Goal: Complete application form

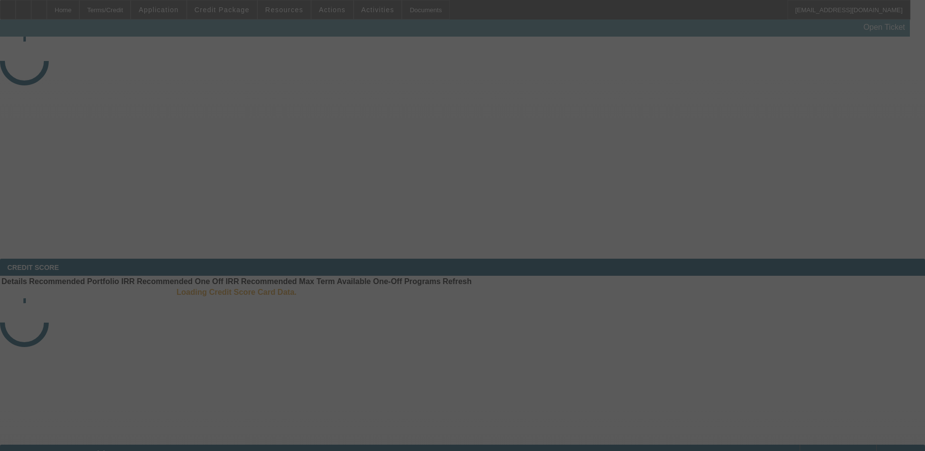
select select "3"
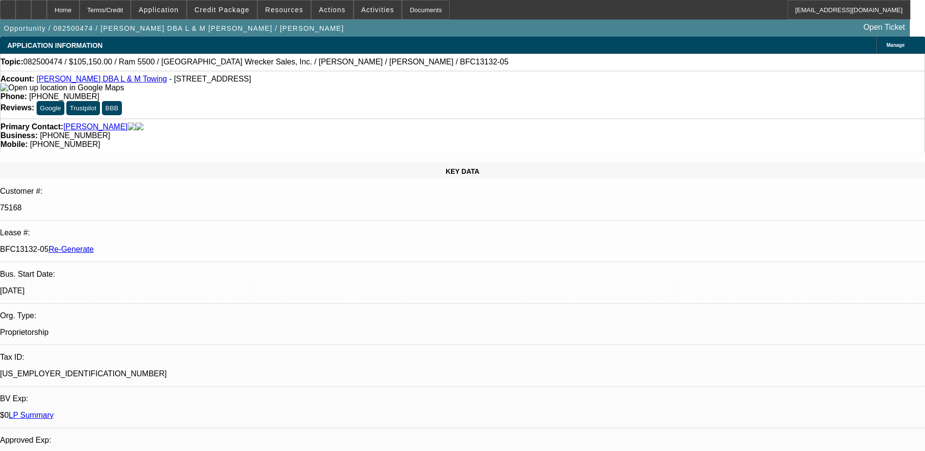
select select "0"
select select "3"
select select "0"
select select "6"
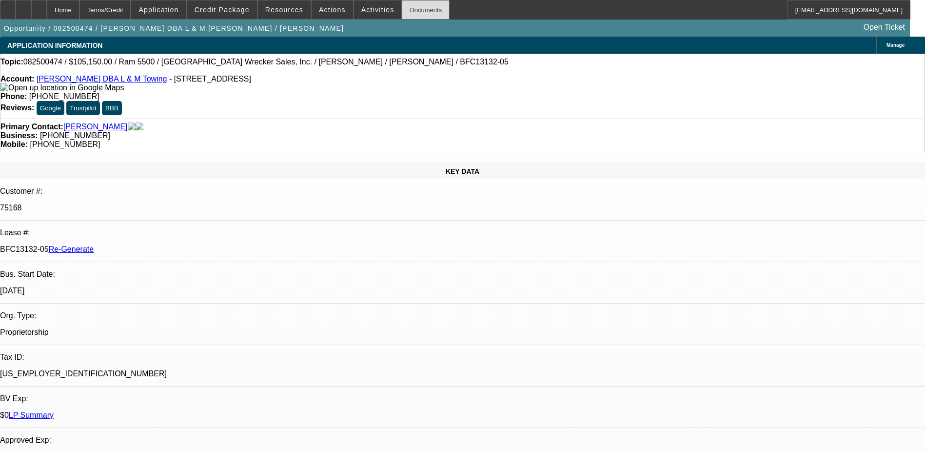
click at [412, 13] on div "Documents" at bounding box center [426, 10] width 48 height 20
click at [356, 4] on span at bounding box center [378, 9] width 48 height 23
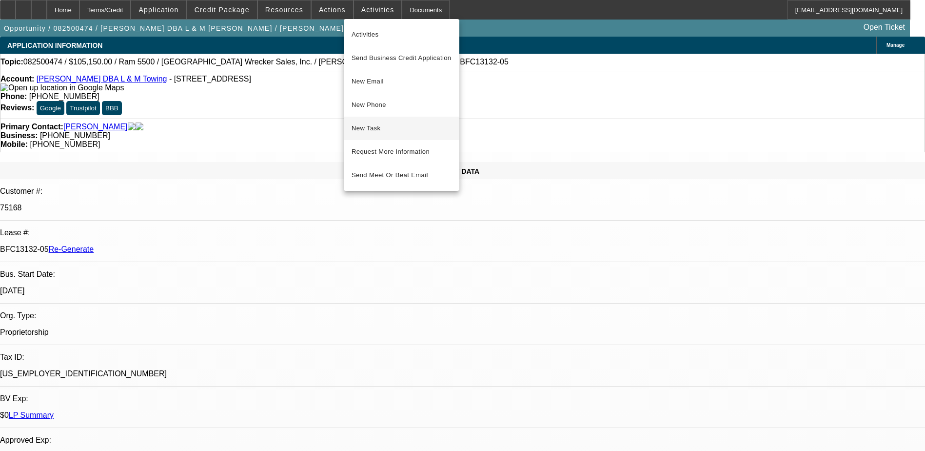
click at [377, 127] on span "New Task" at bounding box center [402, 128] width 100 height 12
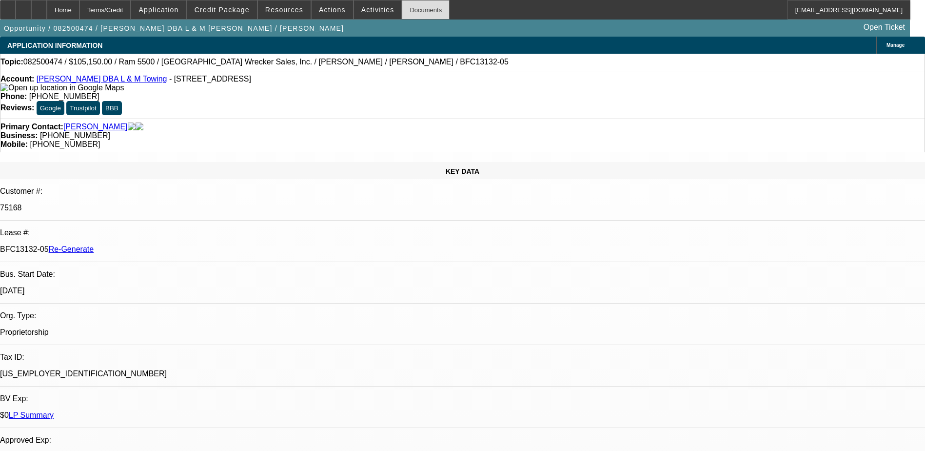
click at [402, 12] on div "Documents" at bounding box center [426, 10] width 48 height 20
click at [232, 14] on span at bounding box center [222, 9] width 70 height 23
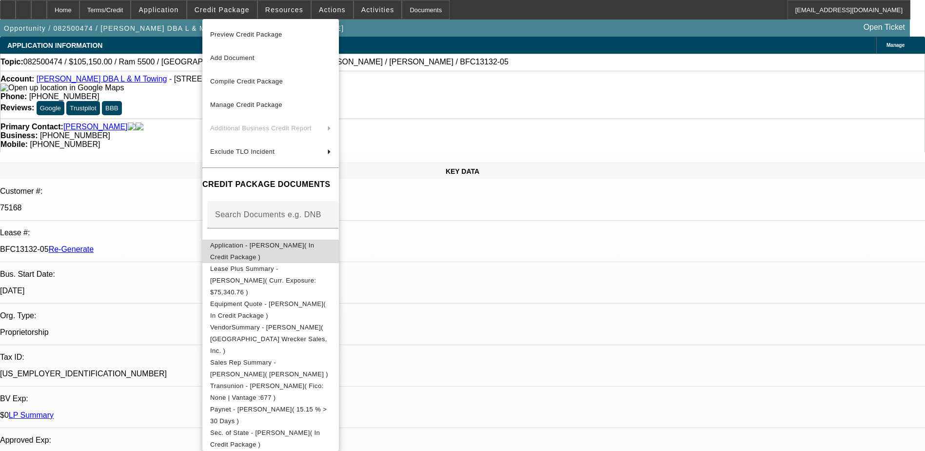
click at [266, 252] on span "Application - Levi Jones( In Credit Package )" at bounding box center [270, 251] width 121 height 23
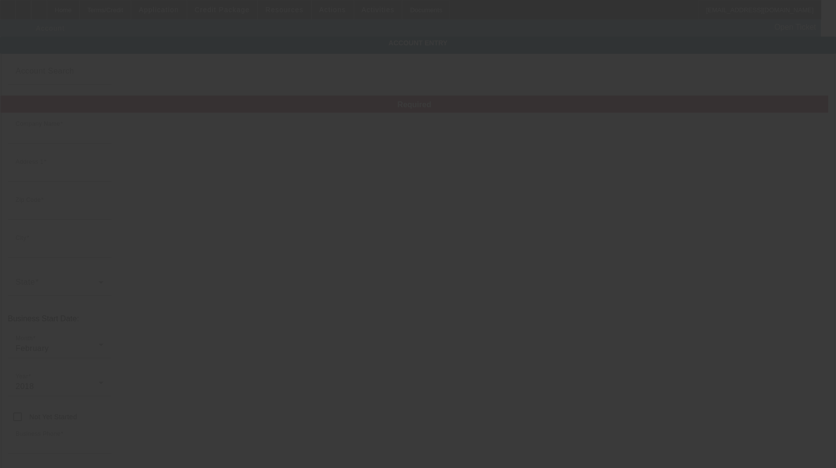
type input "[PERSON_NAME]"
type input "1208 NC Highway 48"
type input "27870"
type input "Roanoke Rapids"
type input "[PHONE_NUMBER]"
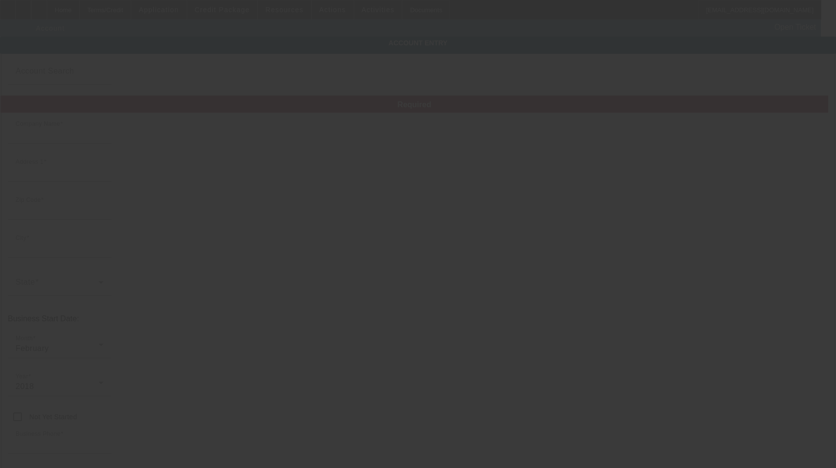
type input "L & M Towing"
type input "clarinejones@ymail.com"
type input "Halifax"
type input "[US_EMPLOYER_IDENTIFICATION_NUMBER]"
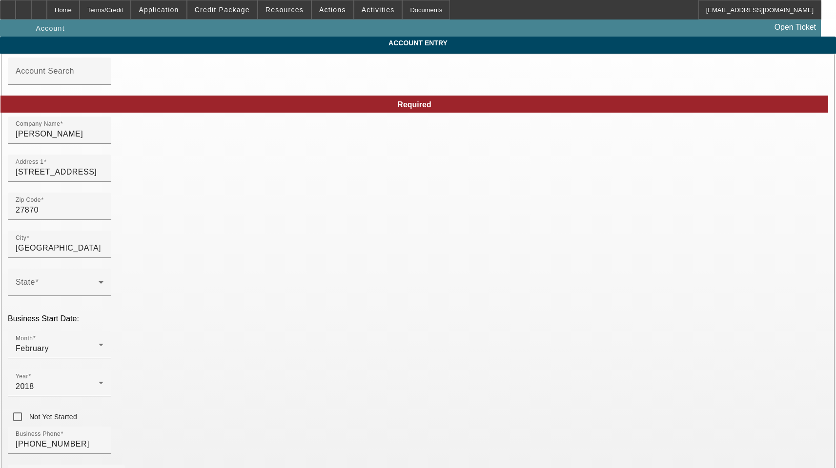
type input "8/18/2025"
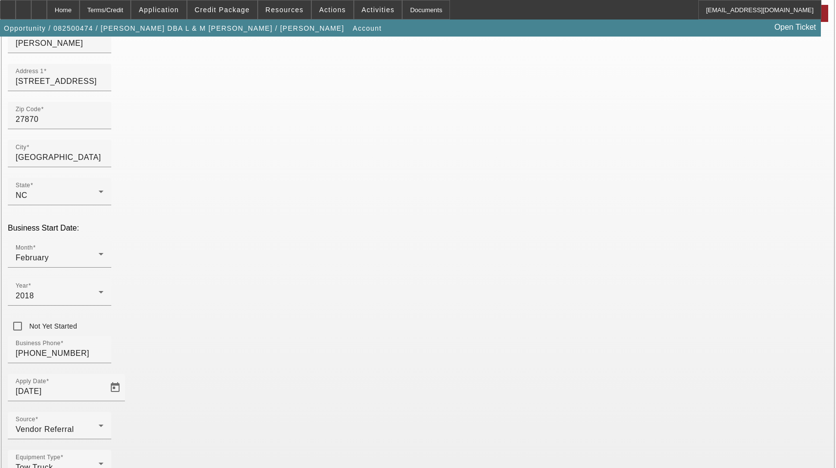
scroll to position [107, 0]
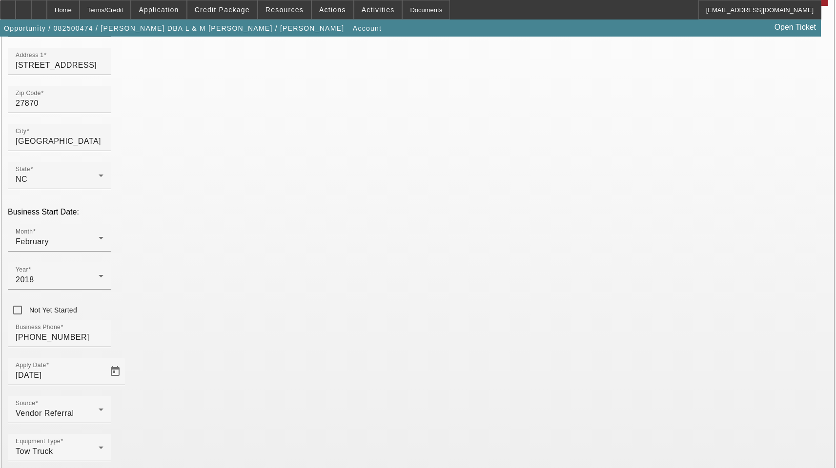
type input "239929452"
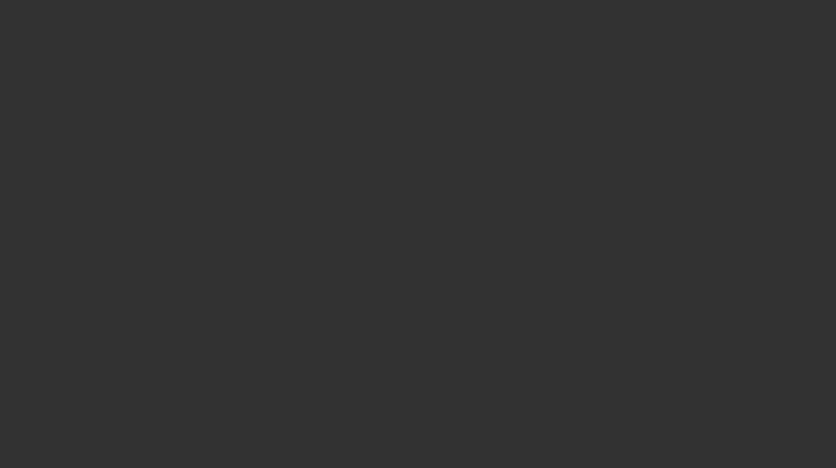
select select "3"
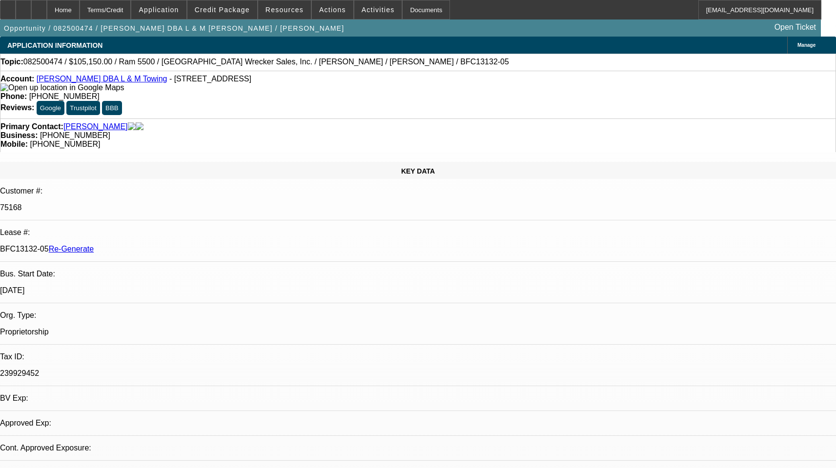
select select "0"
select select "1"
select select "3"
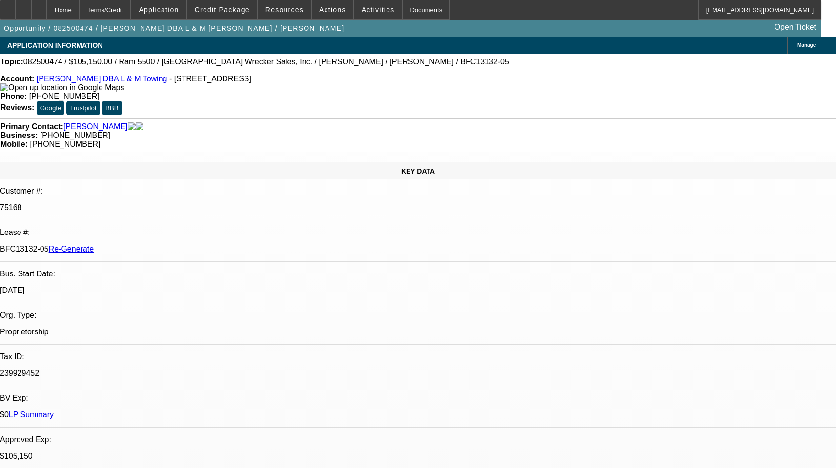
select select "6"
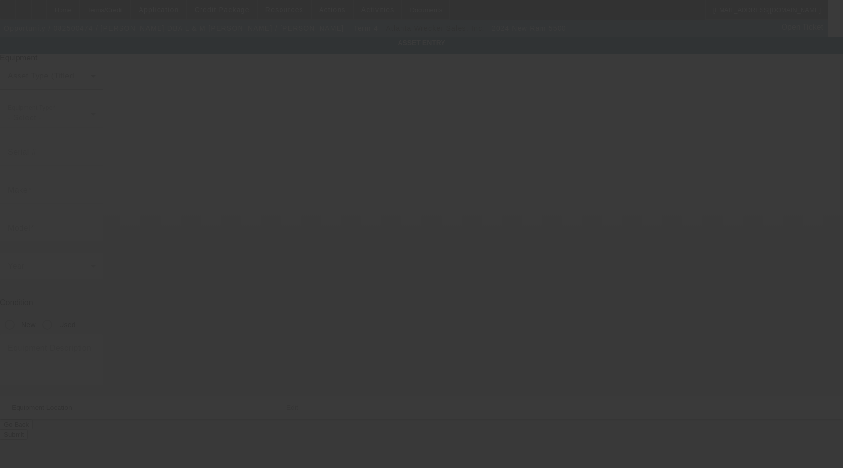
type input "3C7WRMDLXRG213951"
type input "Ram"
type input "5500"
radio input "true"
type textarea "w/"
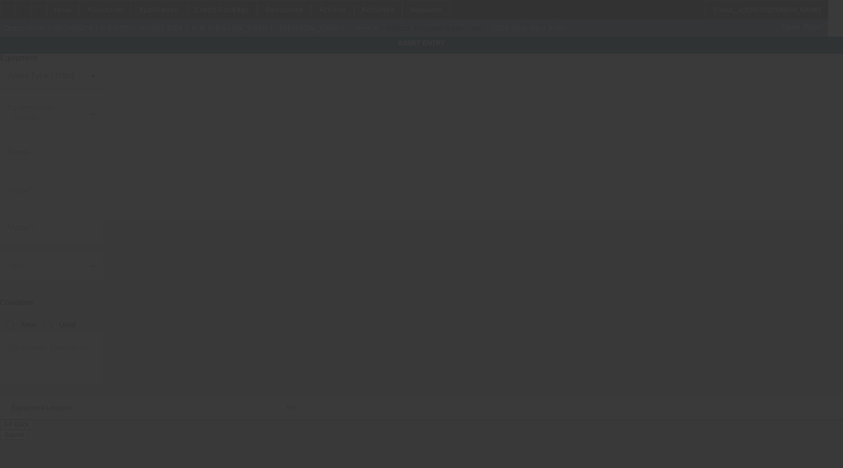
type input "1208 NC Highway 48"
type input "Roanoke Rapids"
type input "27870"
type input "Halifax"
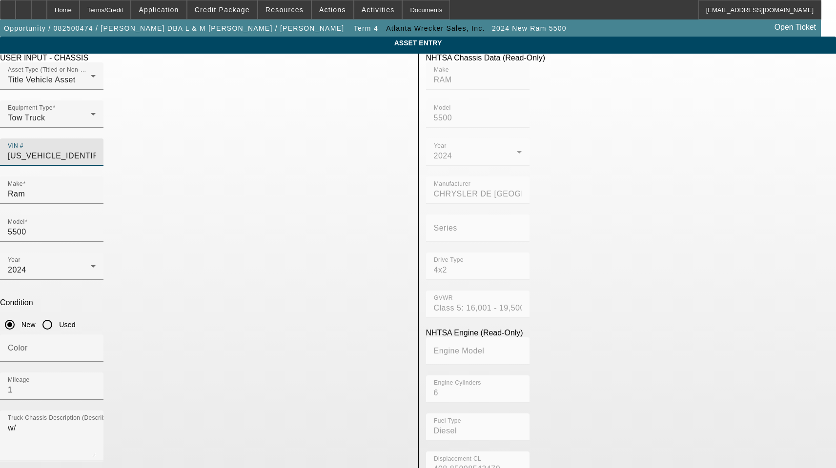
click at [96, 150] on input "3C7WRMDLXRG213951" at bounding box center [52, 156] width 88 height 12
click at [96, 188] on input "Ram" at bounding box center [52, 194] width 88 height 12
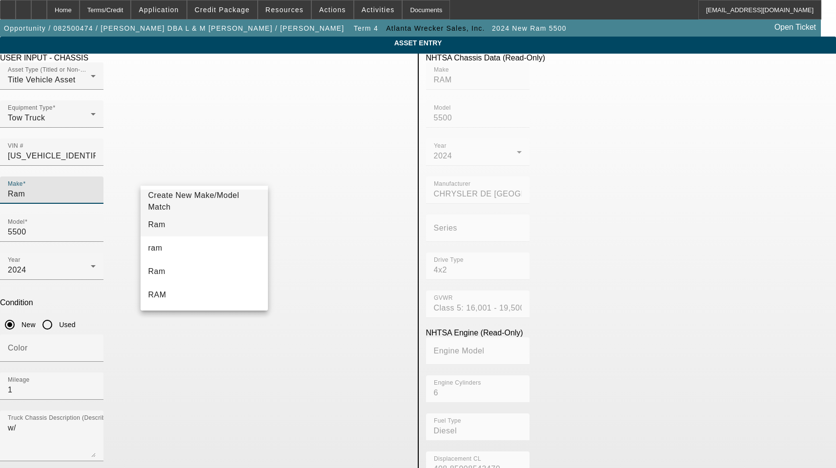
type input "Ram"
click at [192, 226] on mat-option "Ram" at bounding box center [204, 224] width 128 height 23
type input "Ram"
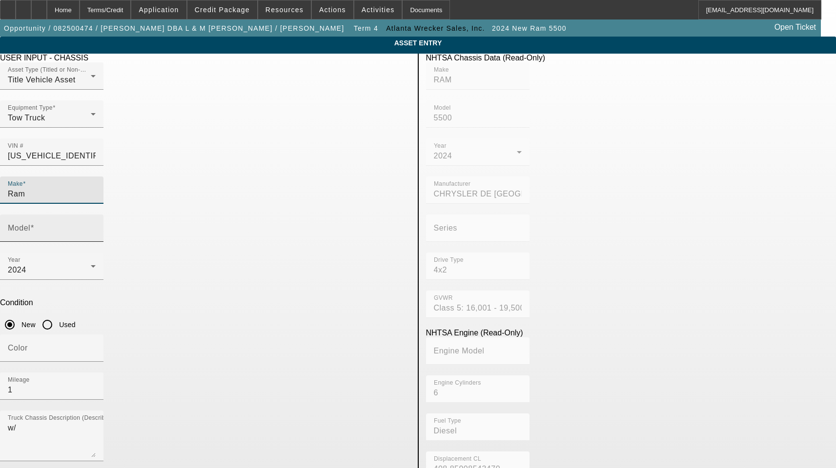
click at [30, 224] on mat-label "Model" at bounding box center [19, 228] width 22 height 8
click at [96, 226] on input "Model" at bounding box center [52, 232] width 88 height 12
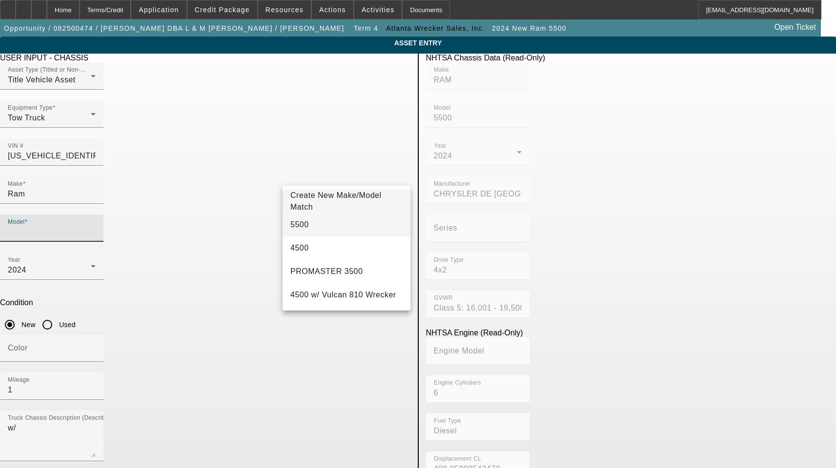
click at [309, 223] on mat-option "5500" at bounding box center [346, 224] width 128 height 23
type input "5500"
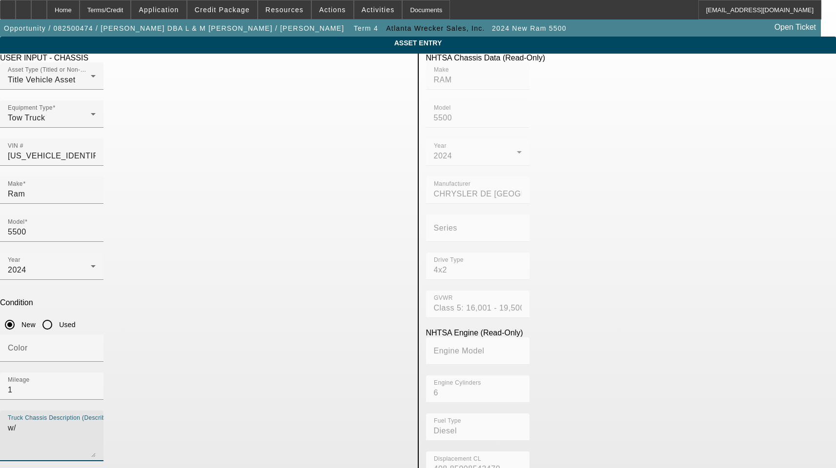
click at [96, 422] on textarea "w/" at bounding box center [52, 439] width 88 height 35
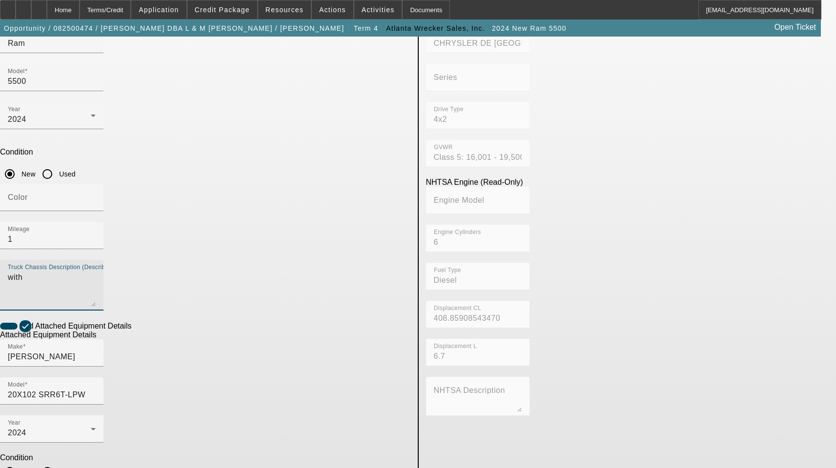
scroll to position [160, 0]
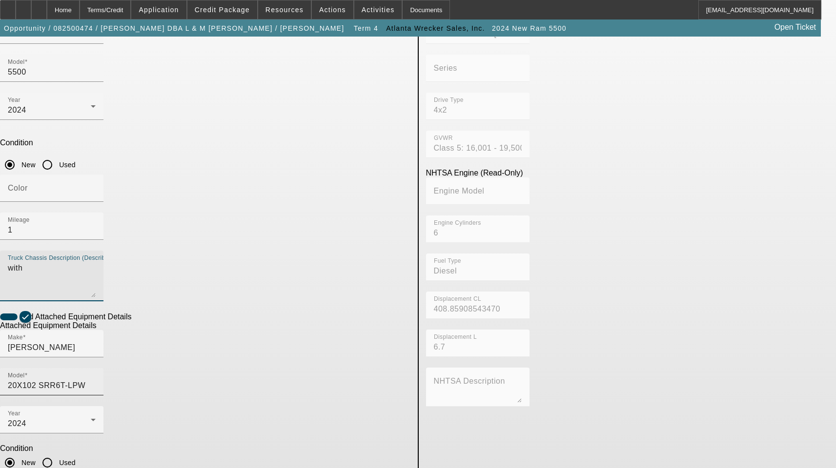
type textarea "with"
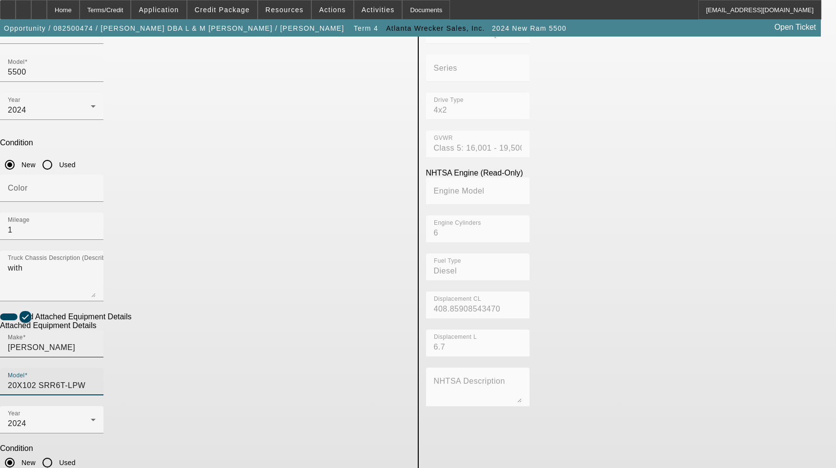
drag, startPoint x: 360, startPoint y: 237, endPoint x: 266, endPoint y: 237, distance: 93.7
click at [266, 330] on div "Make Jerr-Dan Model 20X102 SRR6T-LPW" at bounding box center [205, 368] width 410 height 76
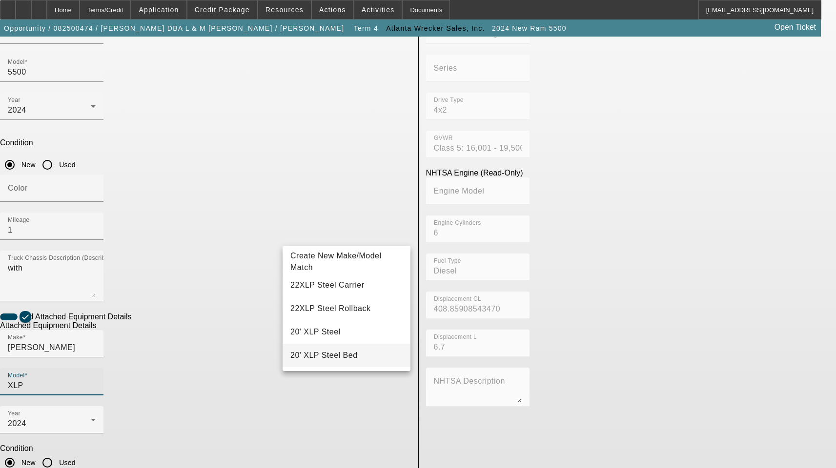
click at [333, 358] on span "20' XLP Steel Bed" at bounding box center [323, 355] width 67 height 8
type input "20' XLP Steel Bed"
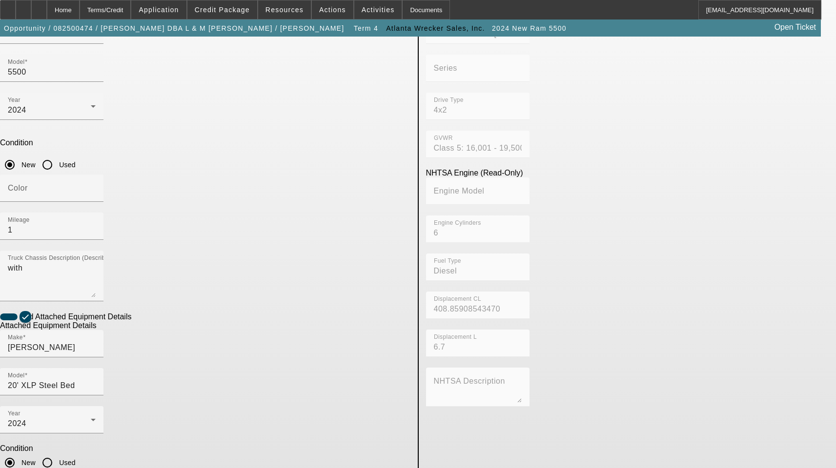
drag, startPoint x: 178, startPoint y: 353, endPoint x: 118, endPoint y: 349, distance: 60.1
click at [120, 349] on app-asset-collateral-manage "ASSET ENTRY Delete asset USER INPUT - CHASSIS Asset Type (Titled or Non-Titled)…" at bounding box center [418, 256] width 836 height 759
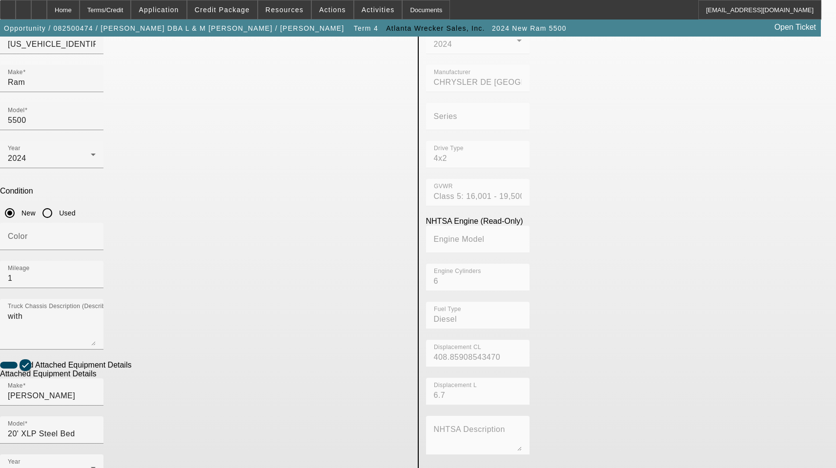
scroll to position [0, 0]
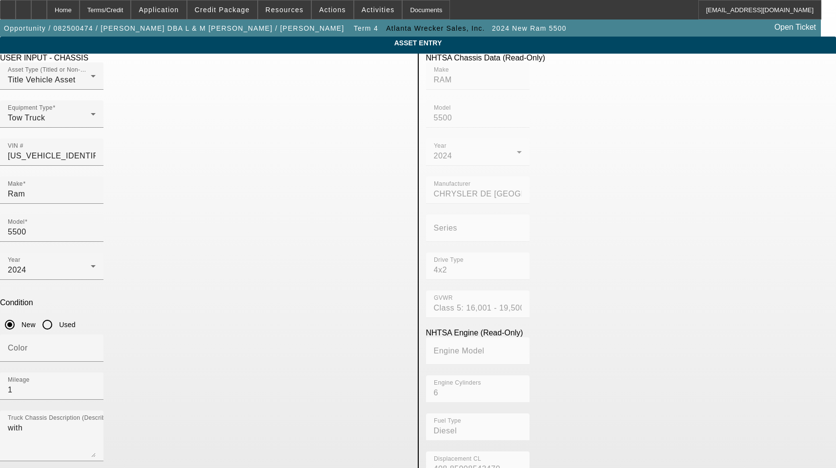
type textarea "Includes All Accessories, Attachments and Options"
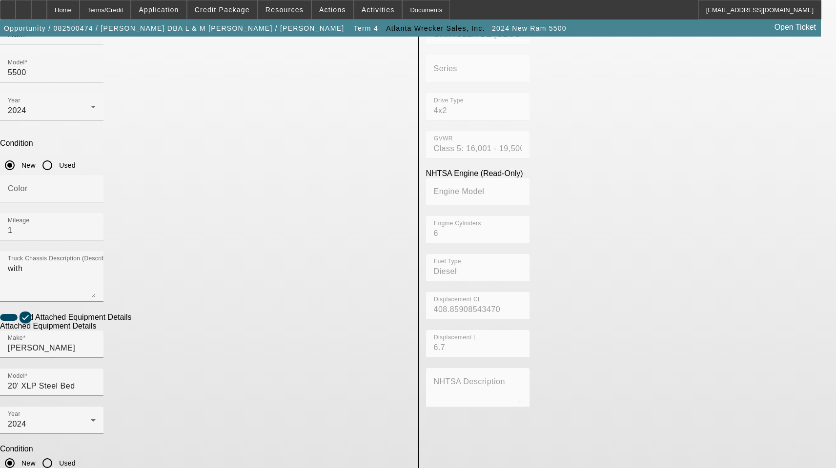
scroll to position [160, 0]
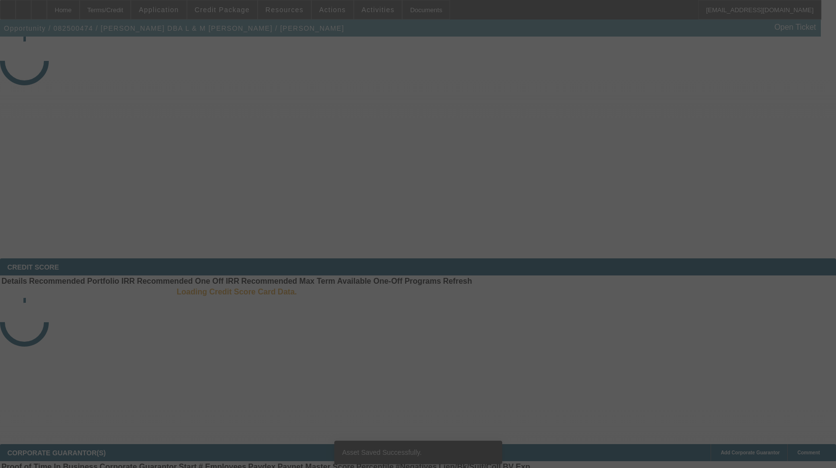
select select "3"
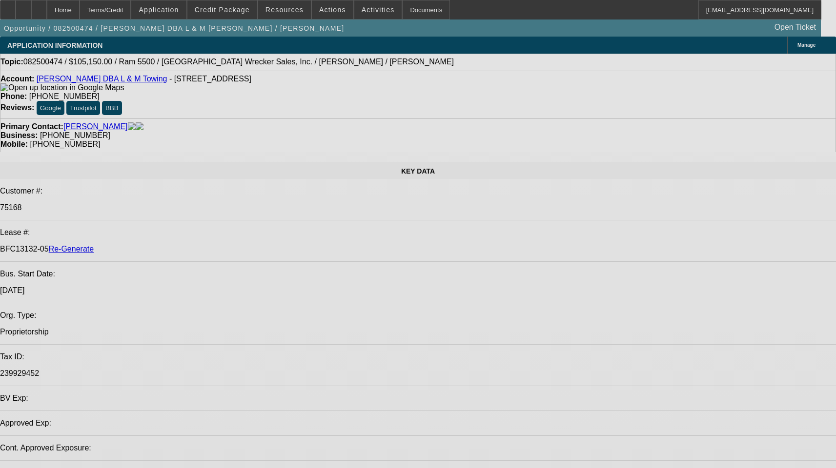
select select "0"
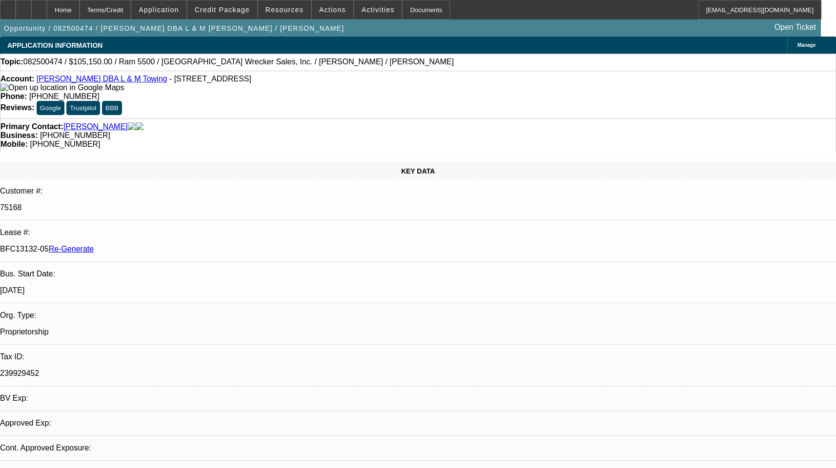
select select "0"
select select "3"
select select "0"
select select "6"
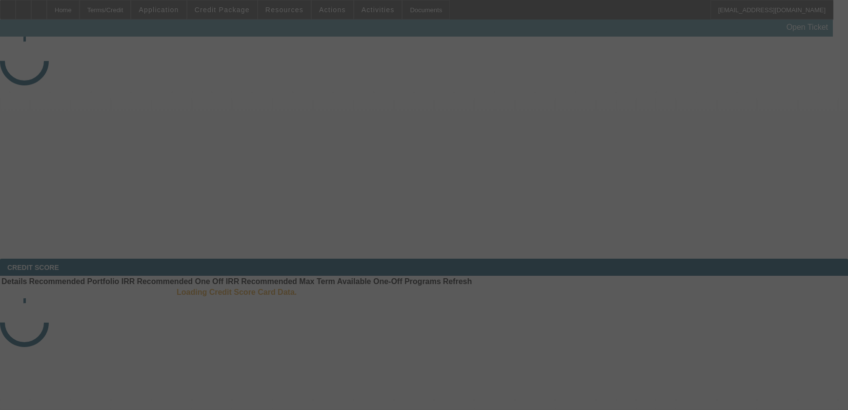
select select "3"
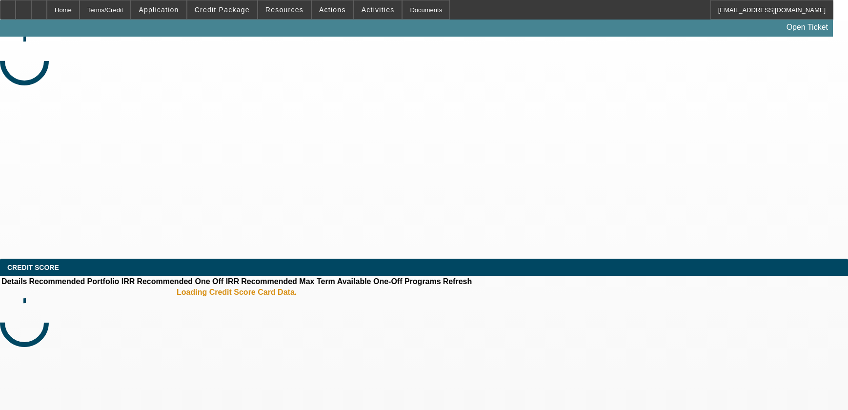
select select "0"
select select "3"
select select "0"
select select "6"
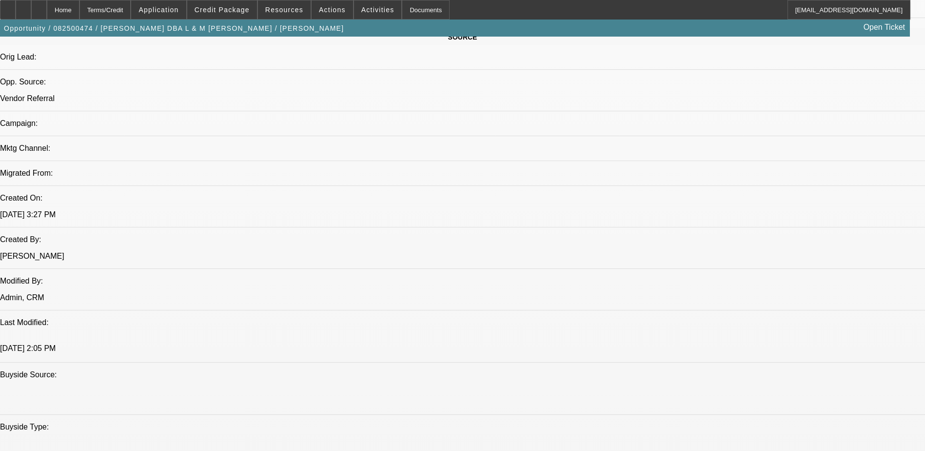
scroll to position [634, 0]
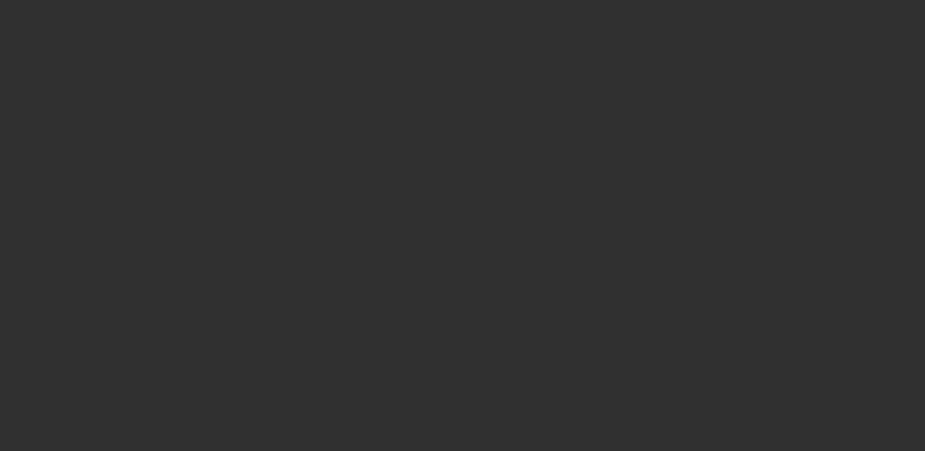
select select "3"
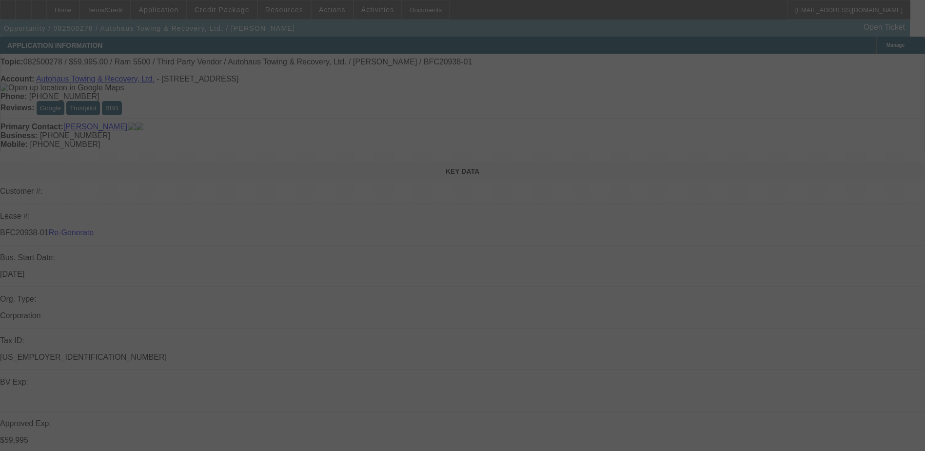
select select "0"
select select "2"
select select "0"
select select "6"
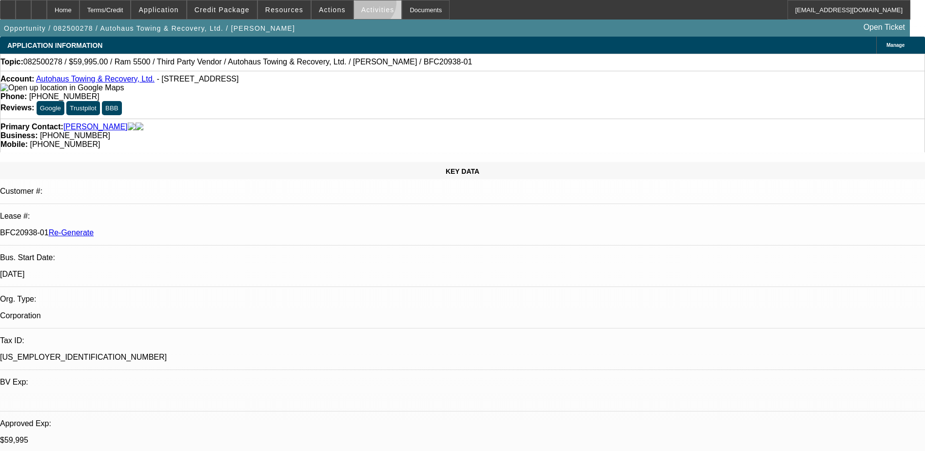
click at [361, 5] on span at bounding box center [378, 9] width 48 height 23
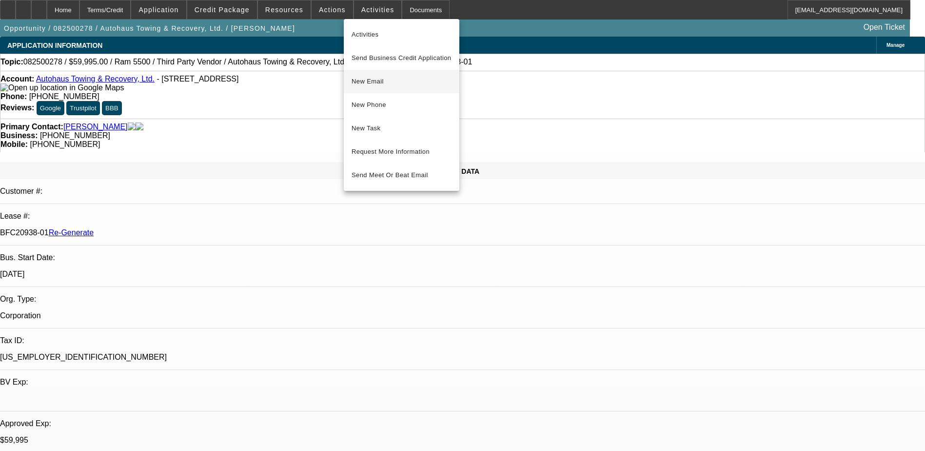
click at [367, 82] on span "New Email" at bounding box center [402, 82] width 100 height 12
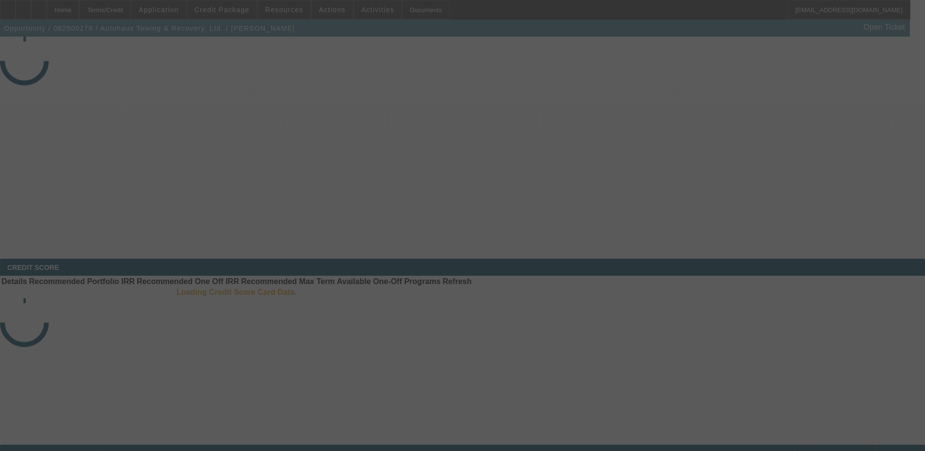
select select "3"
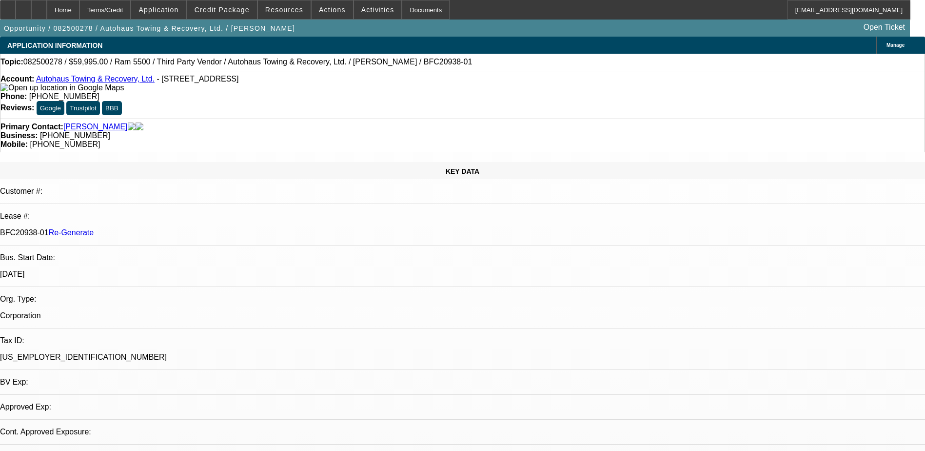
select select "0"
select select "1"
select select "2"
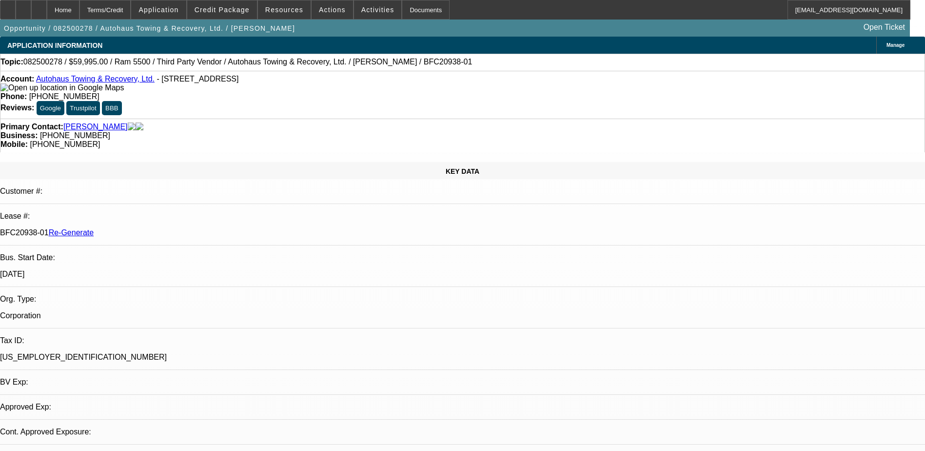
select select "6"
click at [402, 6] on div "Documents" at bounding box center [426, 10] width 48 height 20
